Goal: Information Seeking & Learning: Learn about a topic

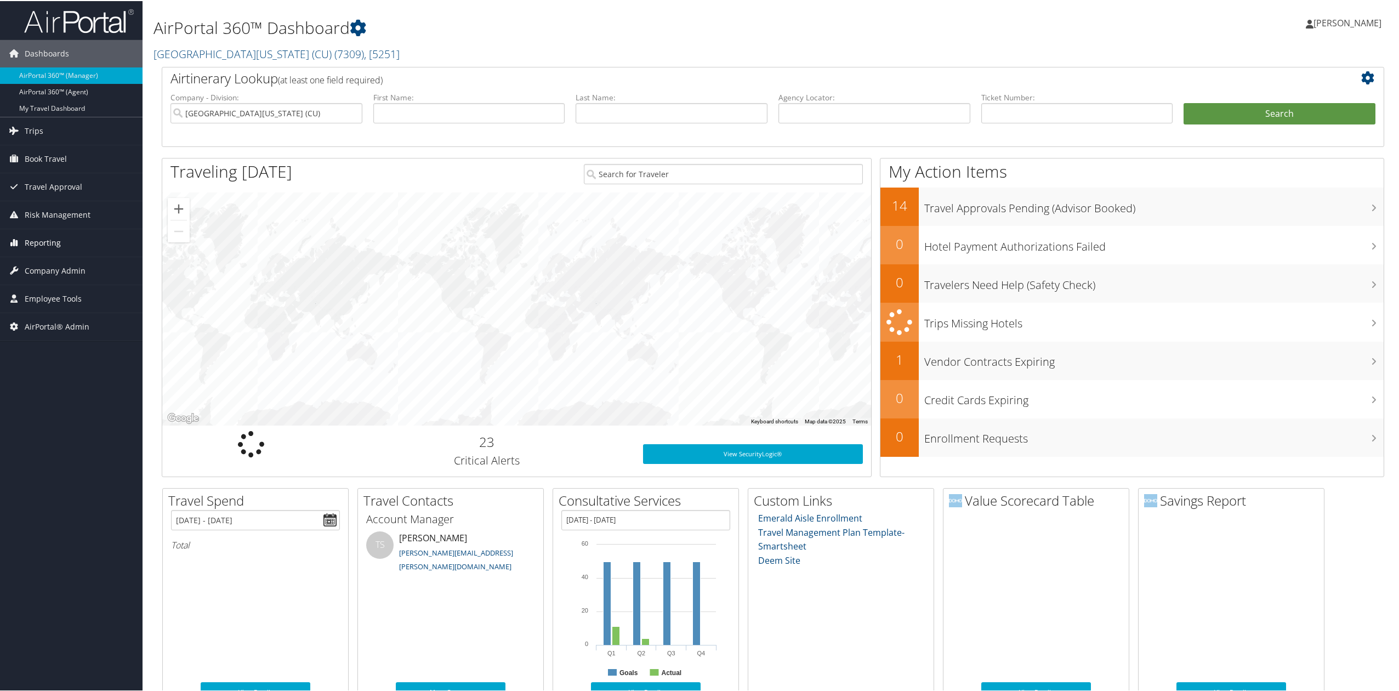
click at [99, 247] on link "Reporting" at bounding box center [71, 241] width 143 height 27
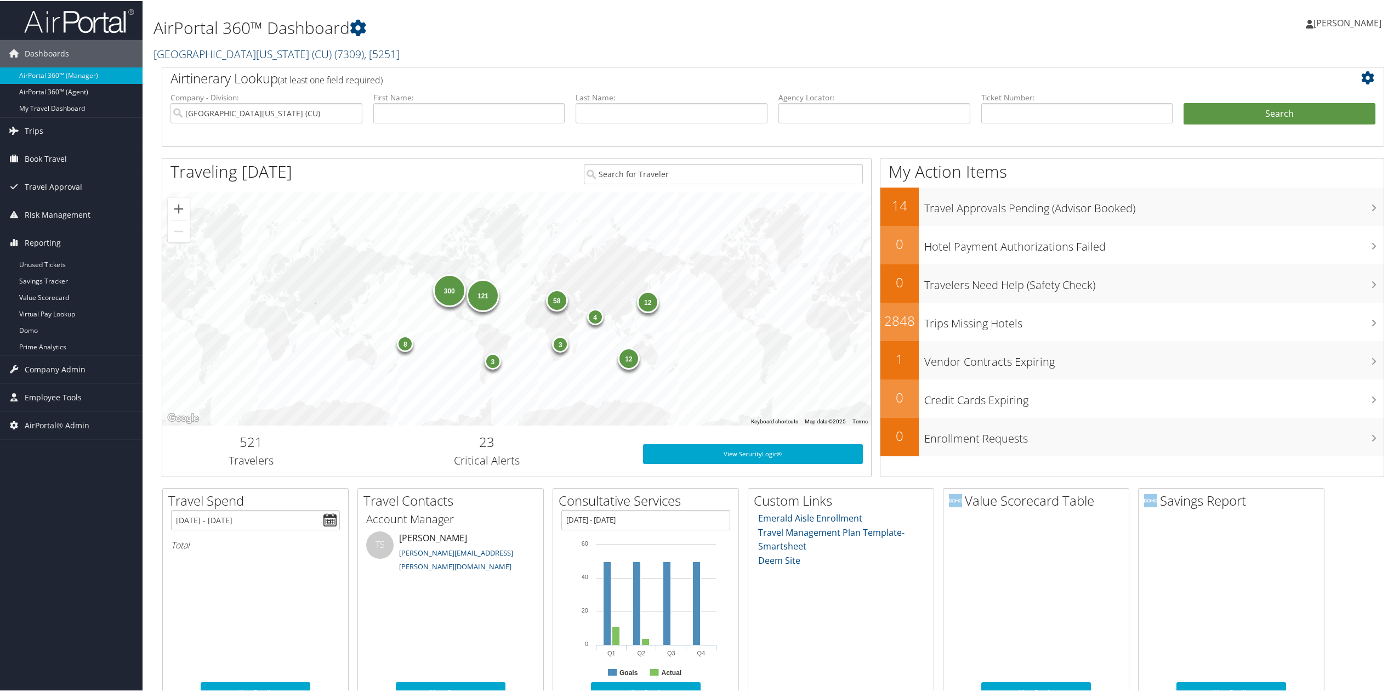
click at [259, 48] on link "University of Colorado (CU) ( 7309 ) , [ 5251 ]" at bounding box center [276, 52] width 246 height 15
click at [235, 130] on link "TBC - [GEOGRAPHIC_DATA], [44836]" at bounding box center [226, 130] width 144 height 19
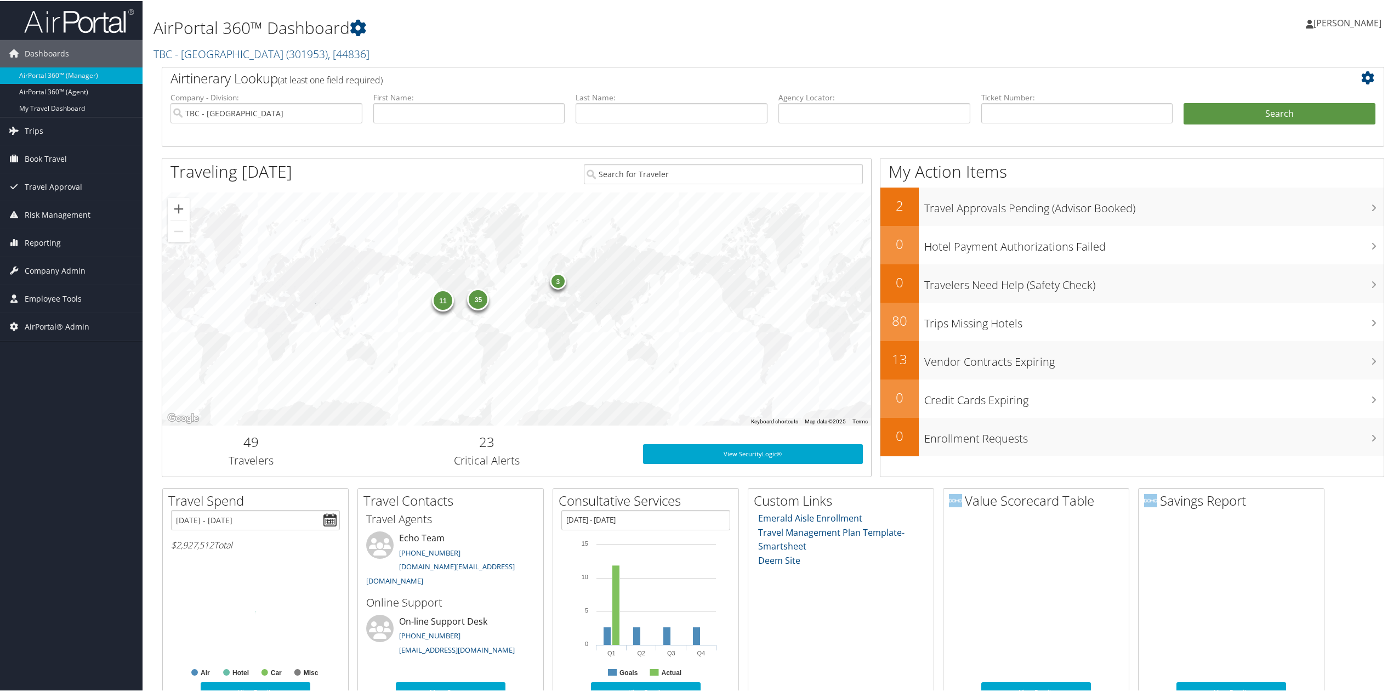
drag, startPoint x: 37, startPoint y: 270, endPoint x: 59, endPoint y: 293, distance: 31.4
click at [37, 270] on span "Company Admin" at bounding box center [55, 269] width 61 height 27
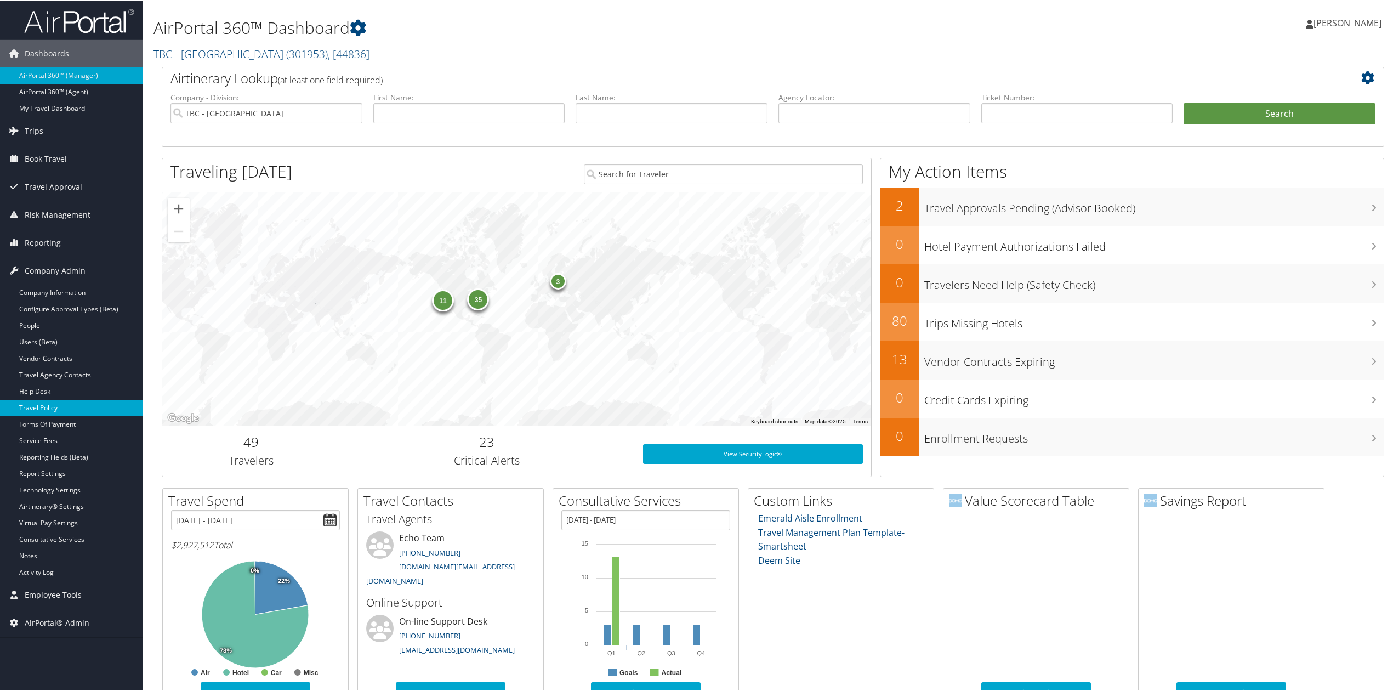
click at [78, 409] on link "Travel Policy" at bounding box center [71, 406] width 143 height 16
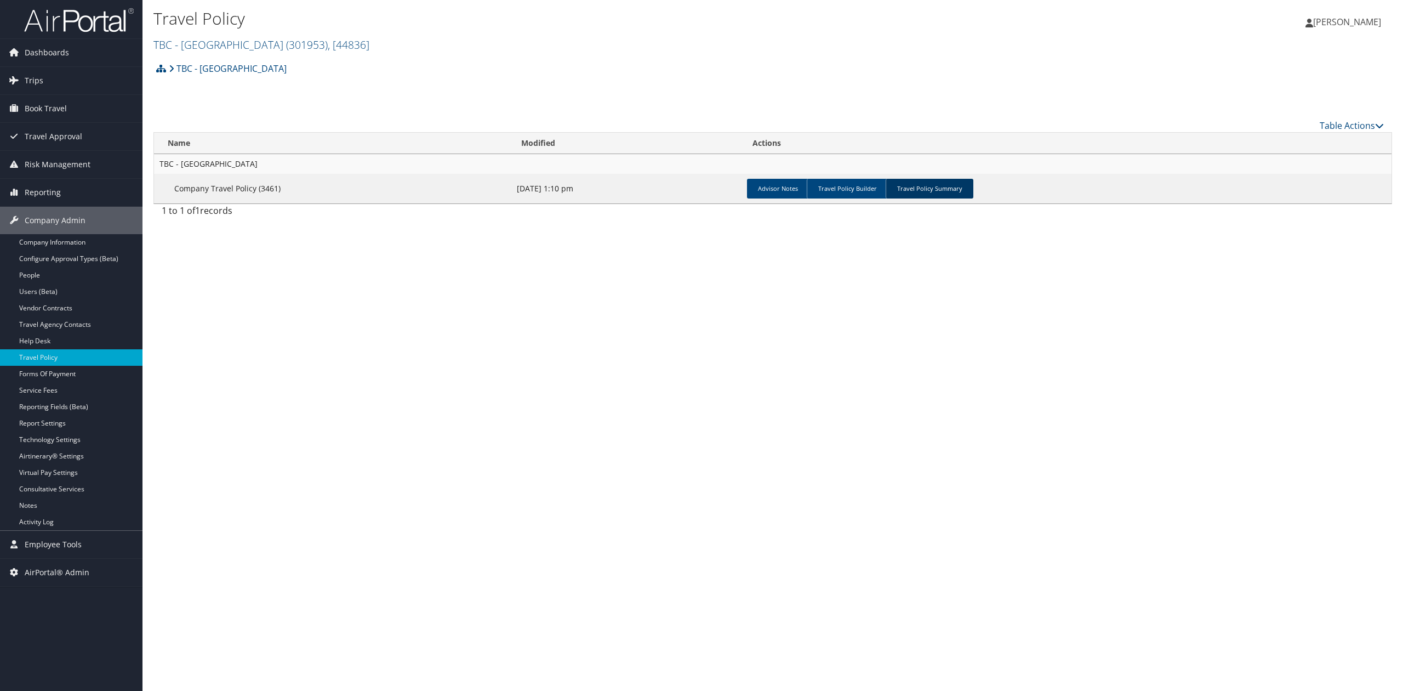
click at [934, 191] on link "Travel Policy Summary" at bounding box center [930, 189] width 88 height 20
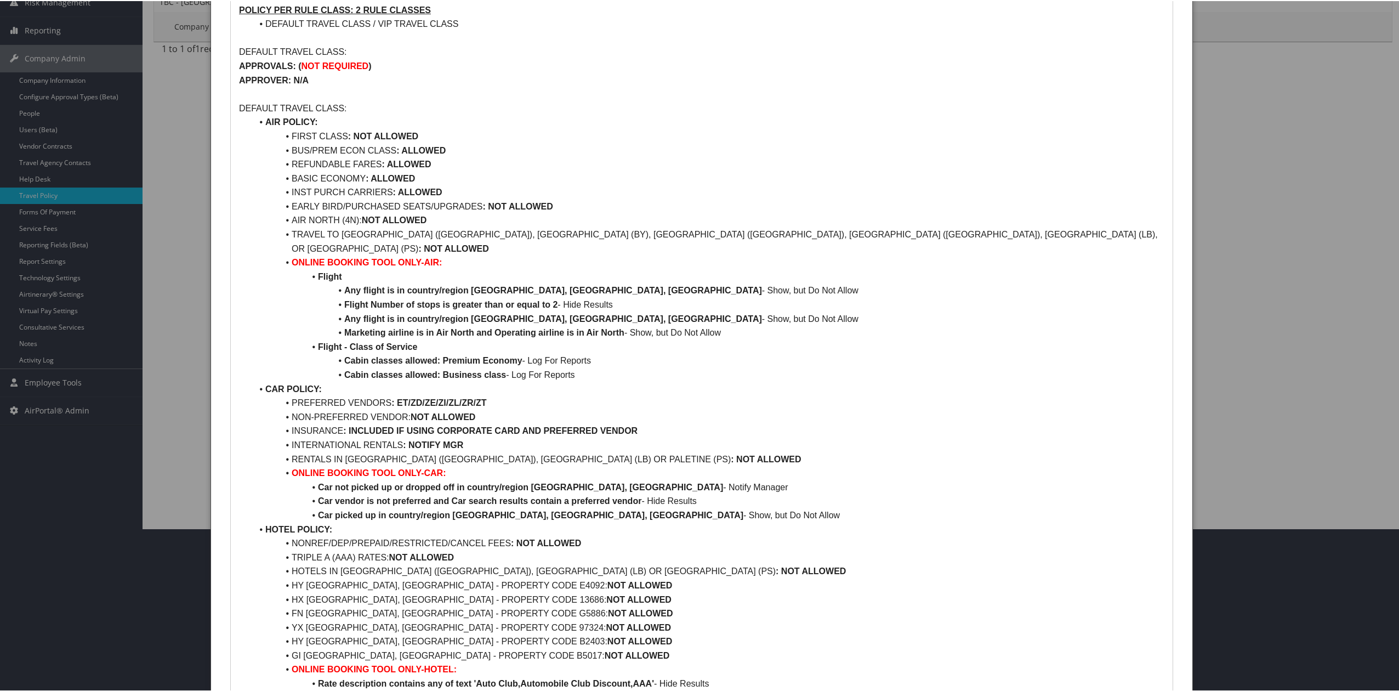
scroll to position [146, 0]
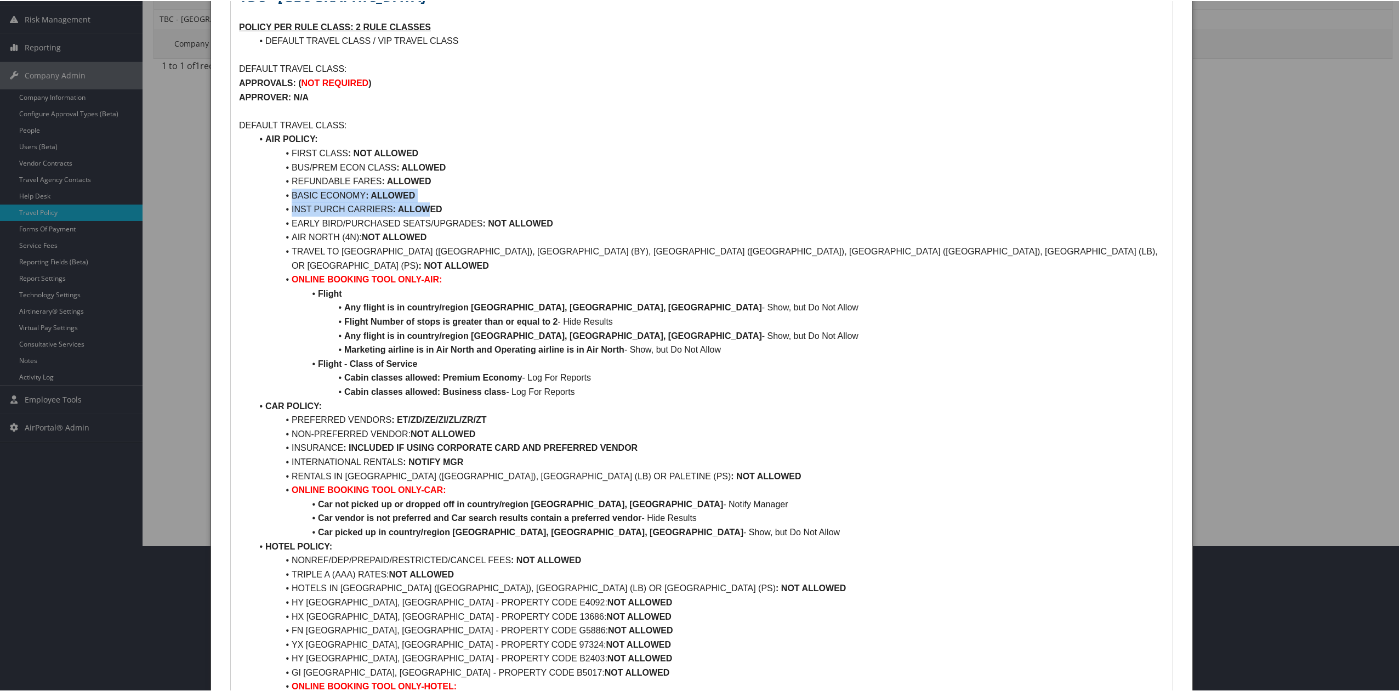
drag, startPoint x: 445, startPoint y: 207, endPoint x: 276, endPoint y: 194, distance: 169.3
click at [276, 194] on ul "AIR POLICY: FIRST CLASS : NOT ALLOWED BUS/PREM ECON CLASS : ALLOWED REFUNDABLE …" at bounding box center [701, 488] width 925 height 715
click at [896, 356] on li "Flight - Class of Service" at bounding box center [708, 363] width 912 height 14
click at [827, 468] on li "RENTALS IN ISRAEL (IL), LEBANON (LB) OR PALETINE (PS) : NOT ALLOWED" at bounding box center [708, 475] width 912 height 14
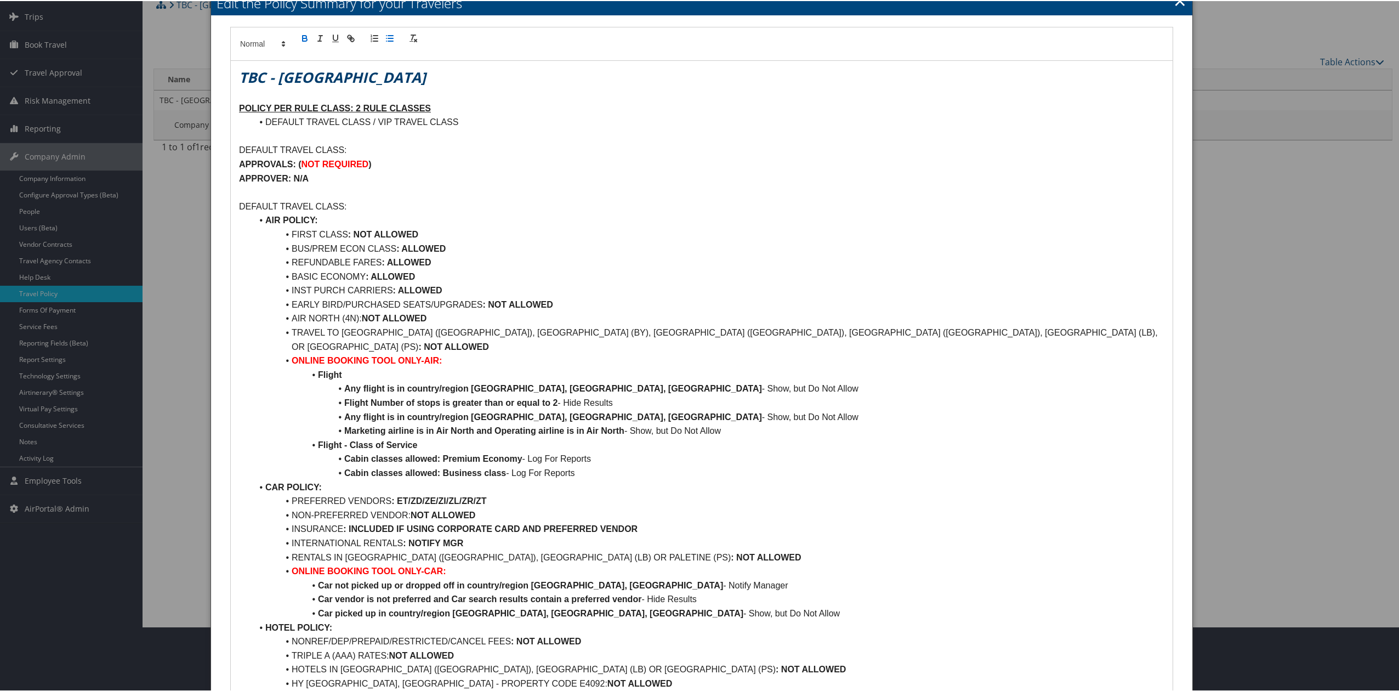
scroll to position [0, 0]
